Goal: Navigation & Orientation: Find specific page/section

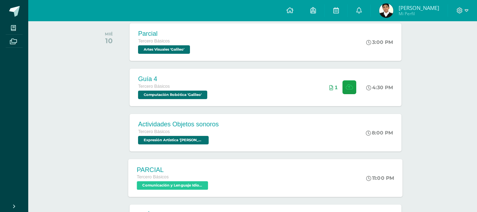
scroll to position [212, 0]
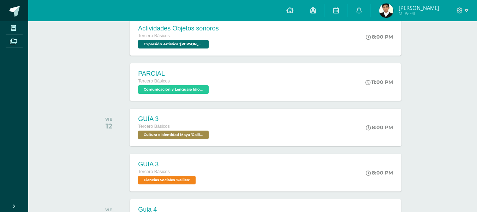
click at [21, 14] on link at bounding box center [14, 10] width 28 height 21
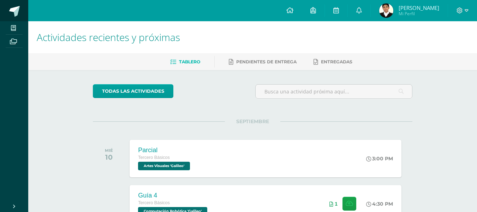
click at [19, 15] on span at bounding box center [14, 11] width 11 height 11
